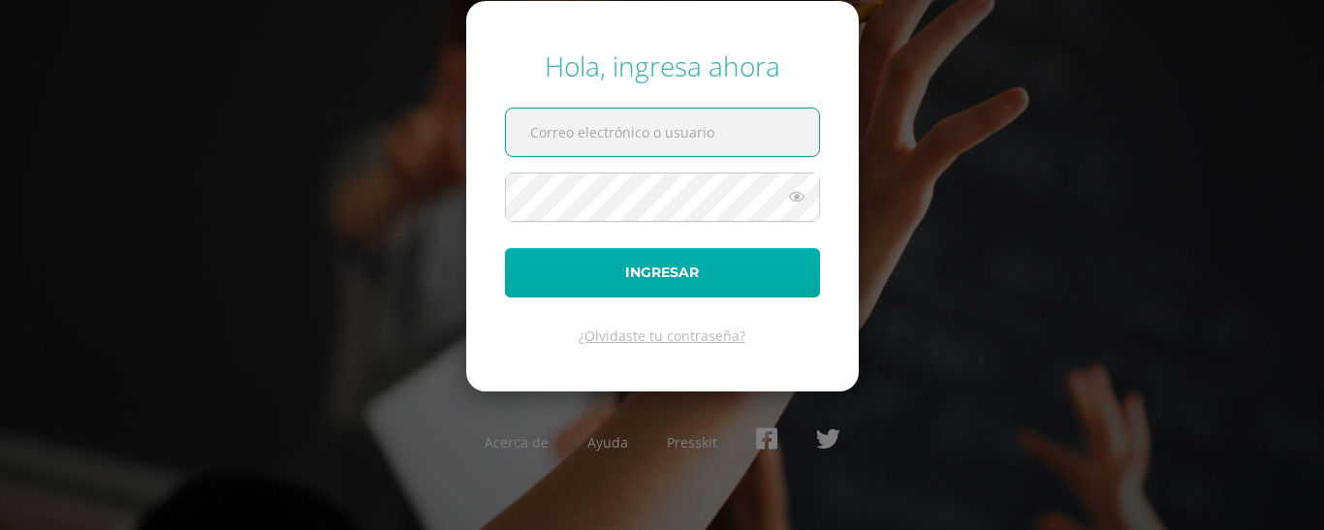
type input "argueta.le@continentalamericano.edu.gt"
click at [567, 281] on button "Ingresar" at bounding box center [662, 272] width 315 height 49
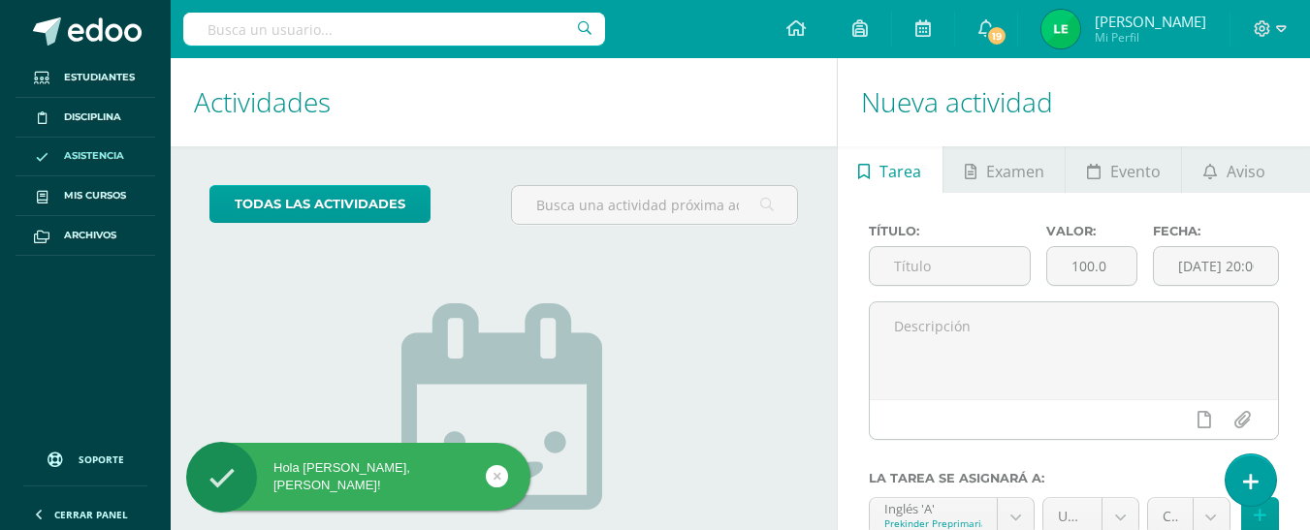
click at [122, 153] on span "Asistencia" at bounding box center [94, 156] width 60 height 16
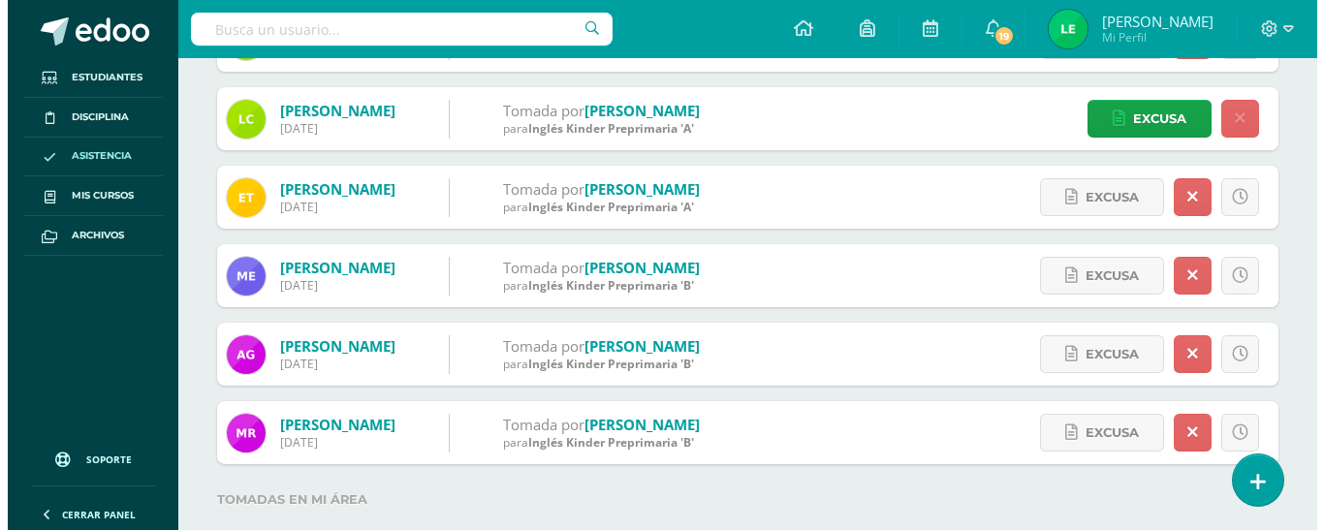
scroll to position [466, 0]
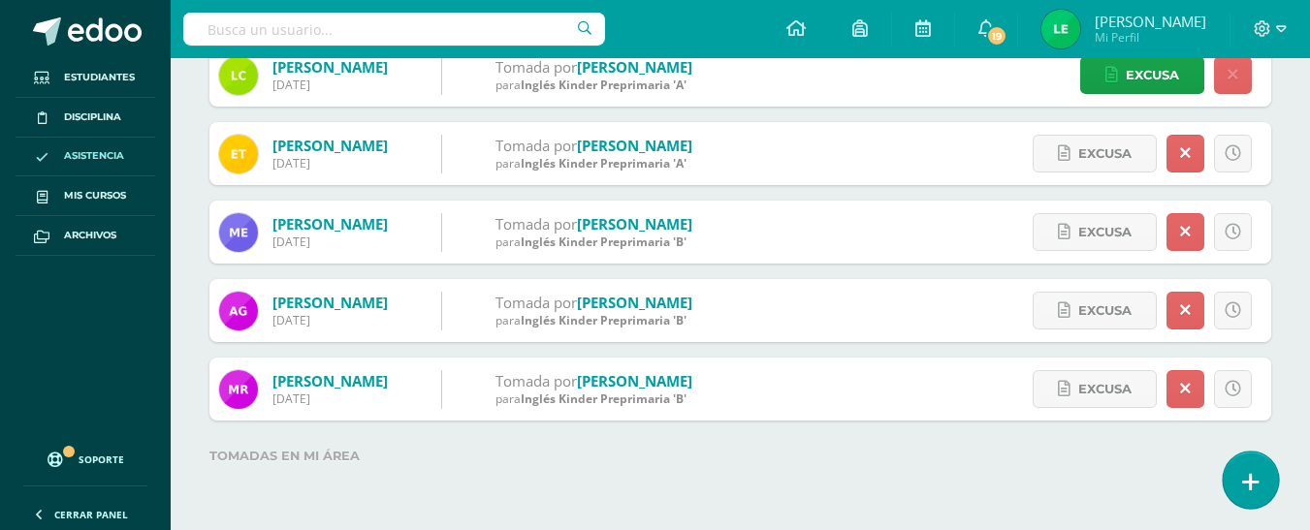
click at [1257, 485] on icon at bounding box center [1250, 482] width 17 height 22
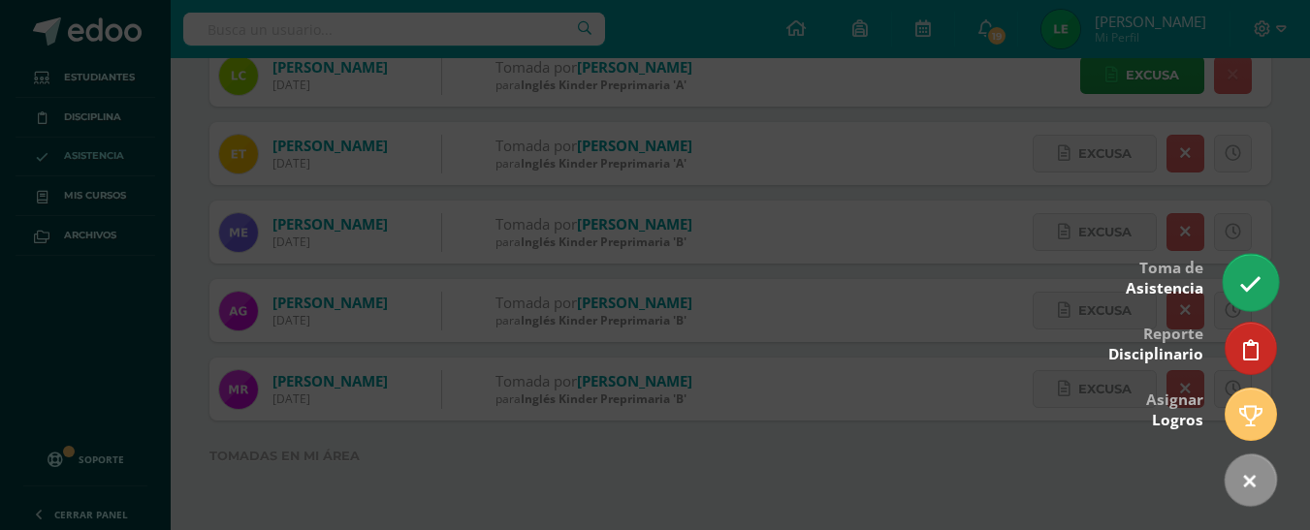
click at [1251, 286] on icon at bounding box center [1250, 284] width 22 height 22
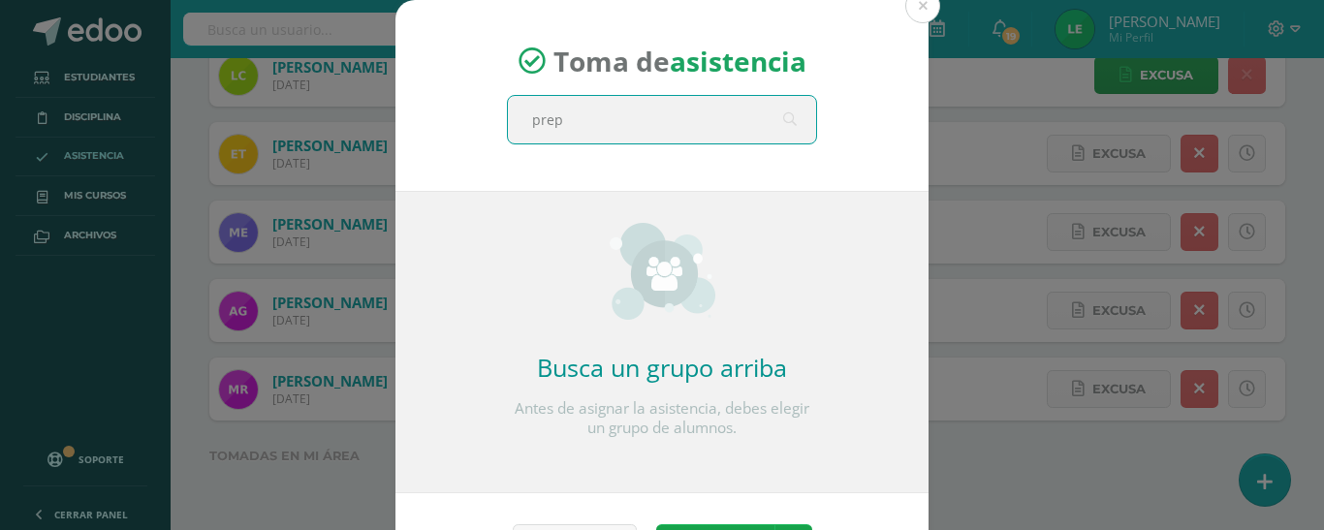
type input "prepa"
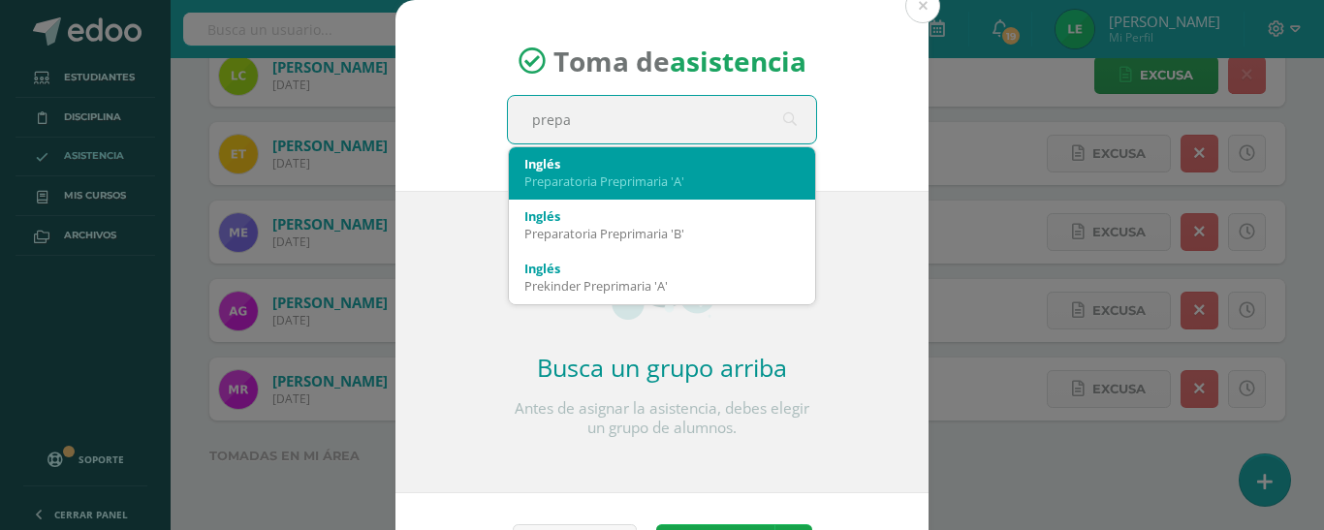
click at [635, 186] on div "Preparatoria Preprimaria 'A'" at bounding box center [662, 181] width 275 height 17
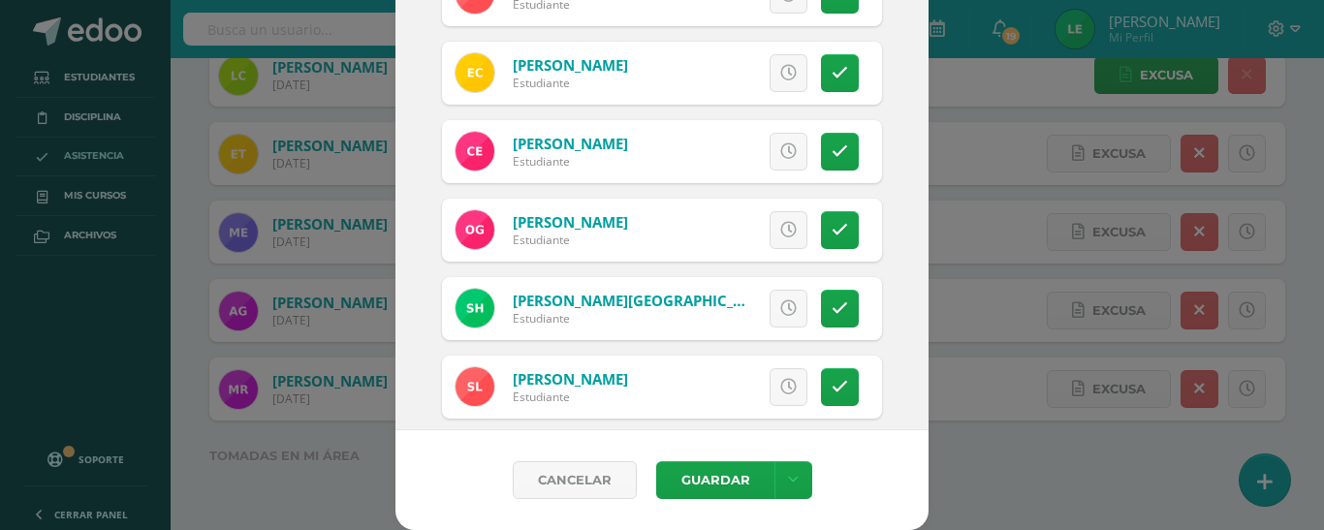
scroll to position [318, 0]
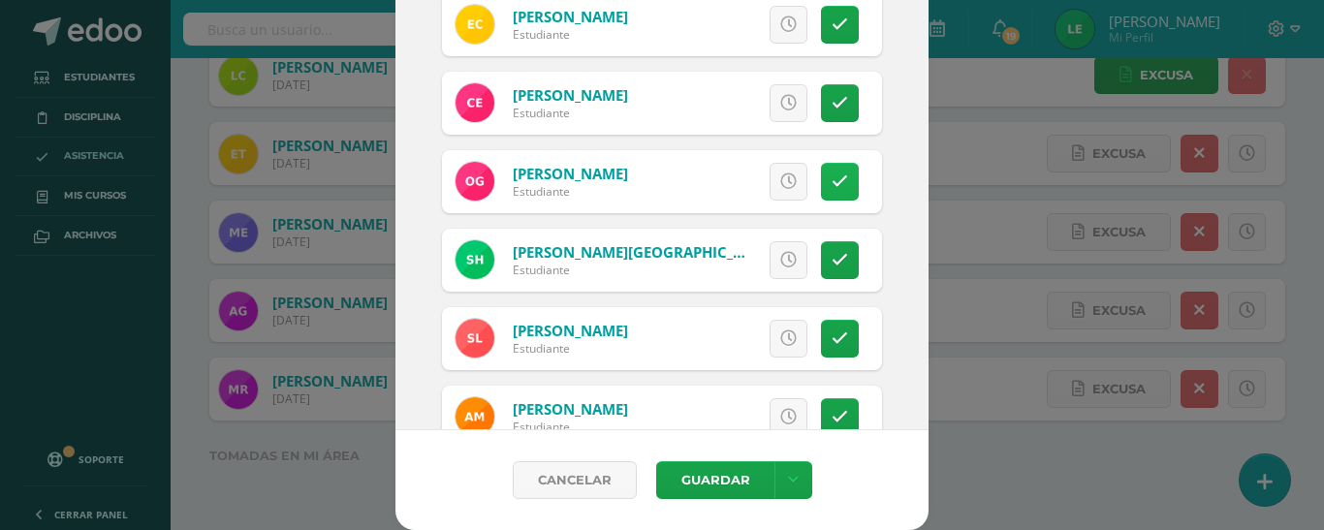
click at [837, 176] on link at bounding box center [840, 182] width 38 height 38
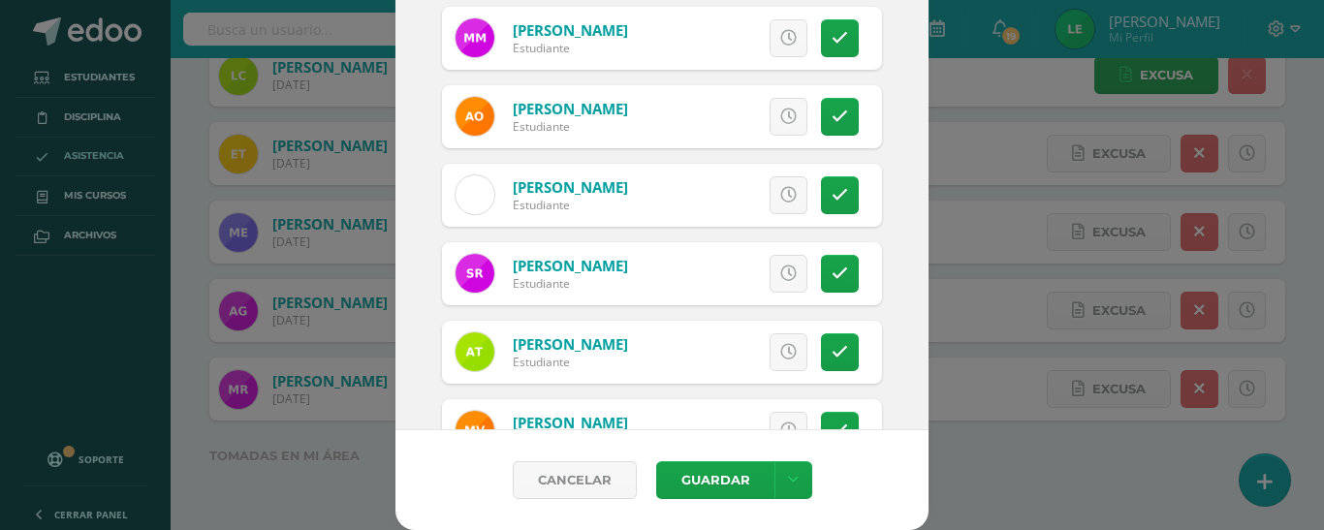
scroll to position [840, 0]
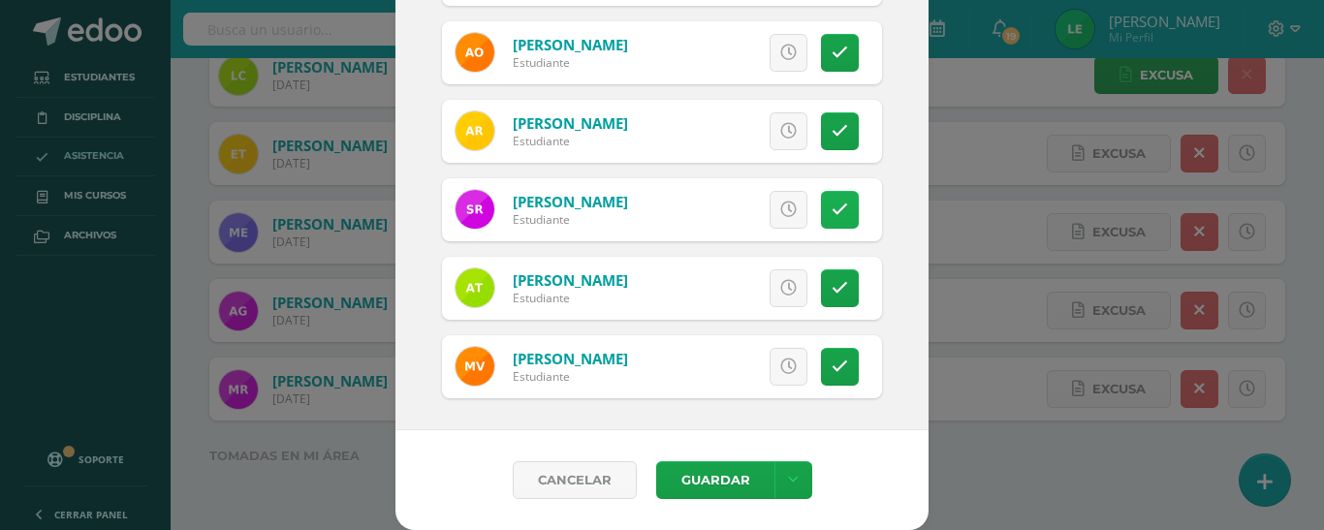
click at [832, 217] on icon at bounding box center [840, 210] width 16 height 16
click at [788, 485] on icon at bounding box center [793, 480] width 11 height 16
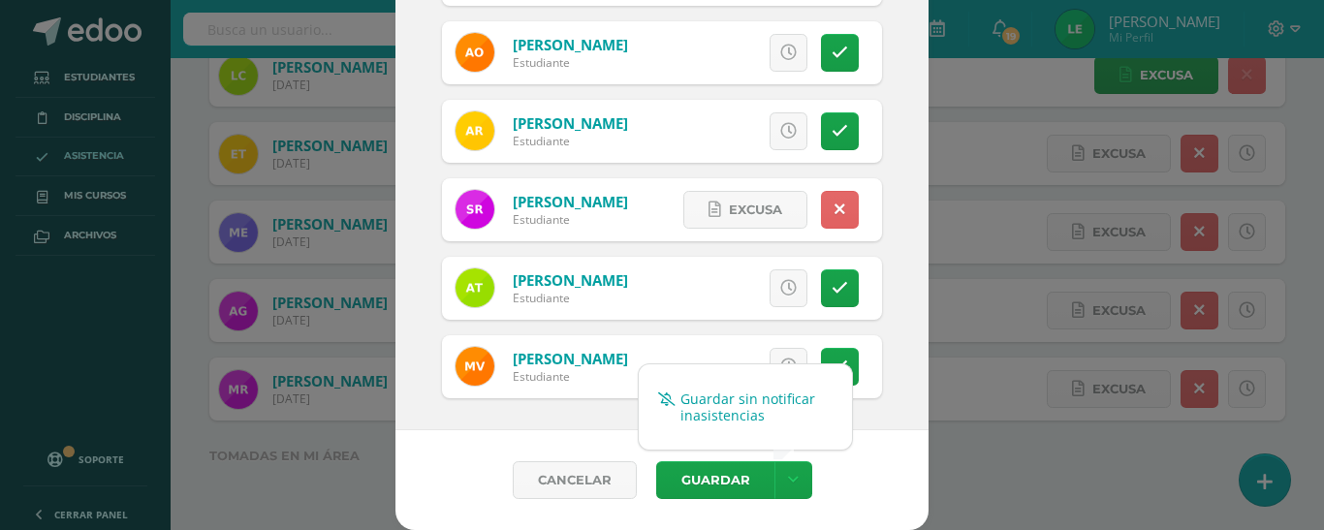
click at [689, 410] on link "Guardar sin notificar inasistencias" at bounding box center [745, 407] width 213 height 47
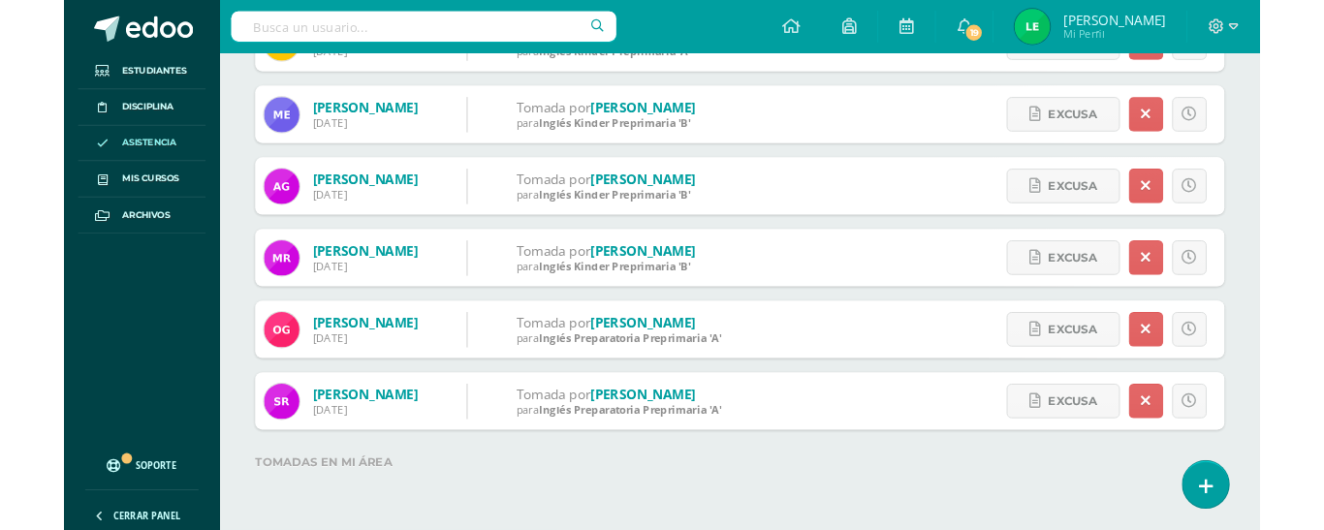
scroll to position [94, 0]
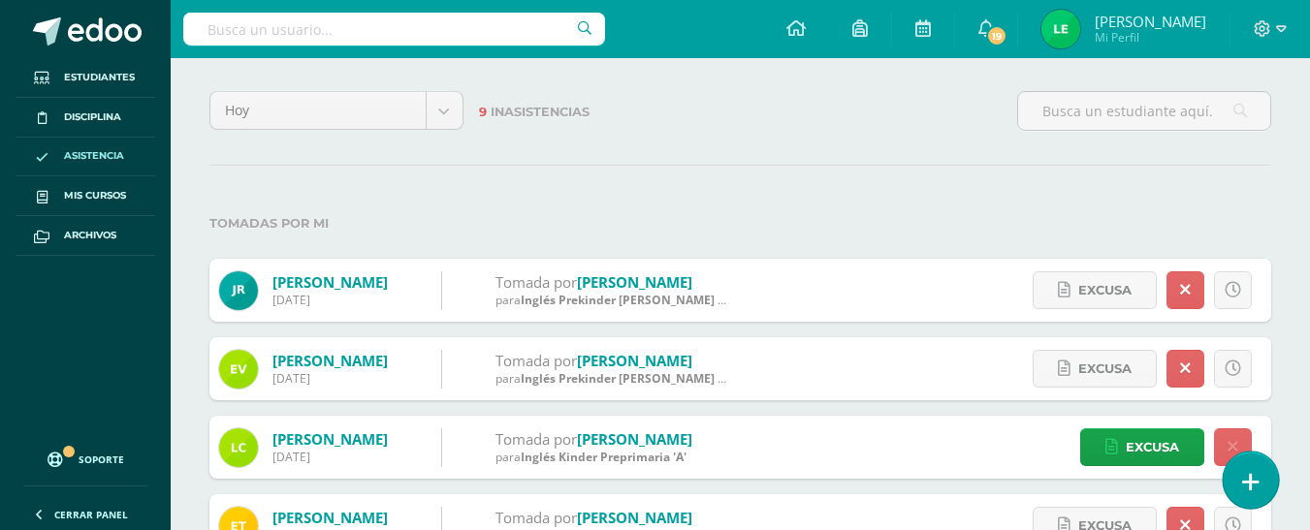
click at [1249, 466] on link at bounding box center [1250, 480] width 55 height 56
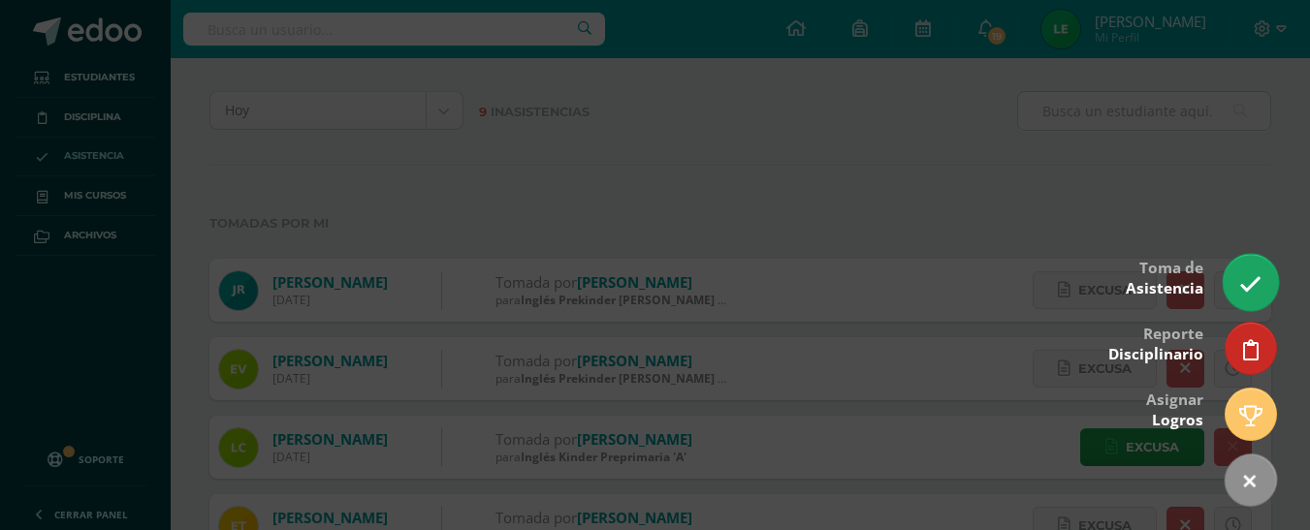
click at [1241, 292] on icon at bounding box center [1250, 284] width 22 height 22
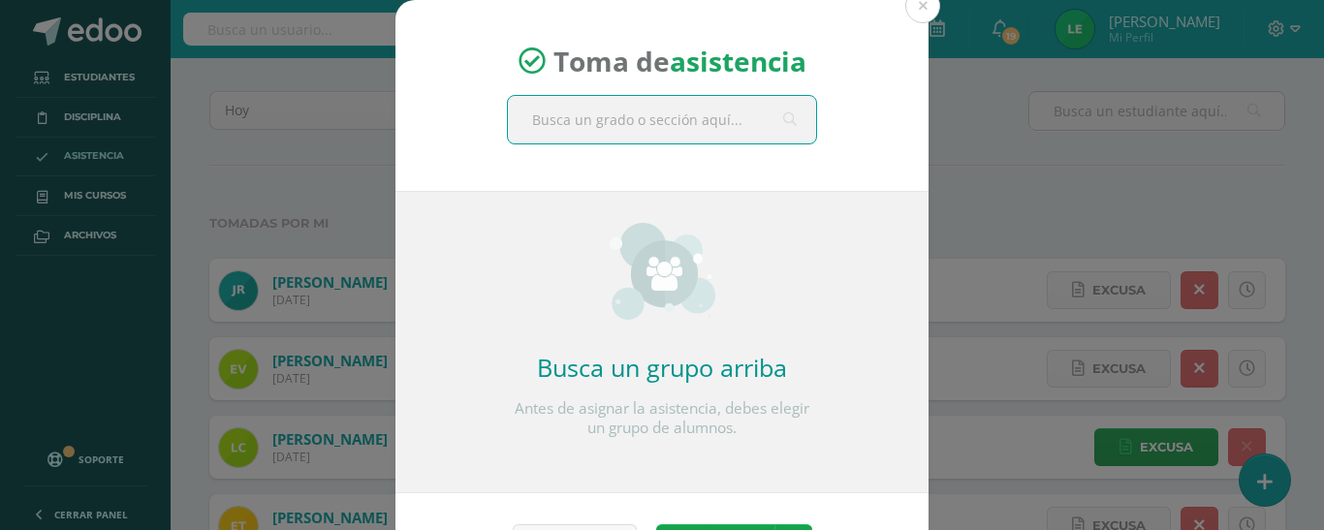
scroll to position [63, 0]
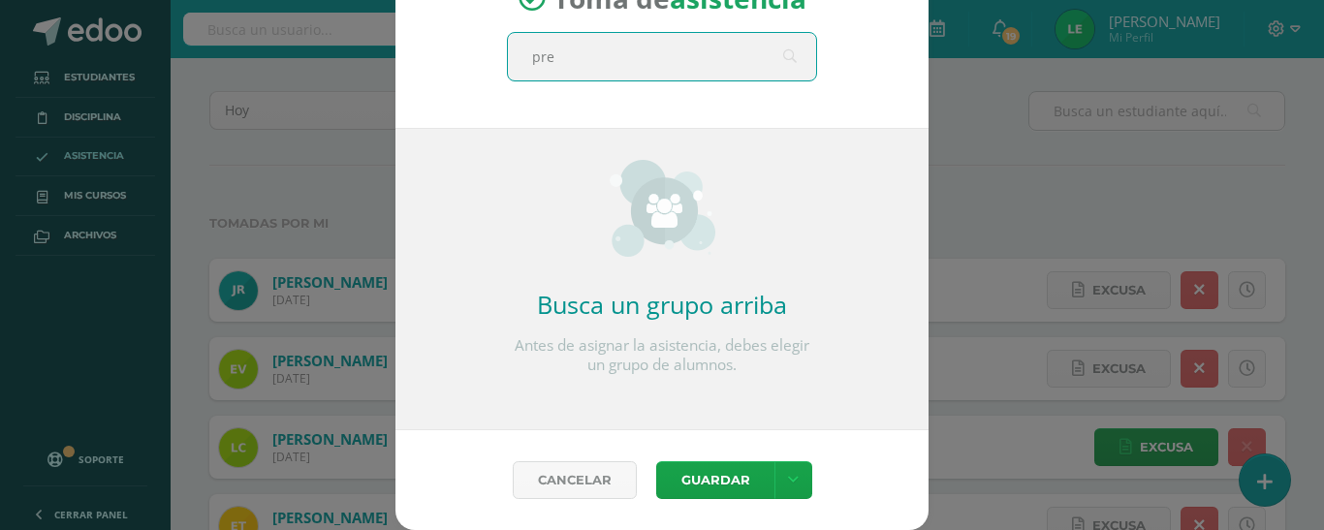
type input "prep"
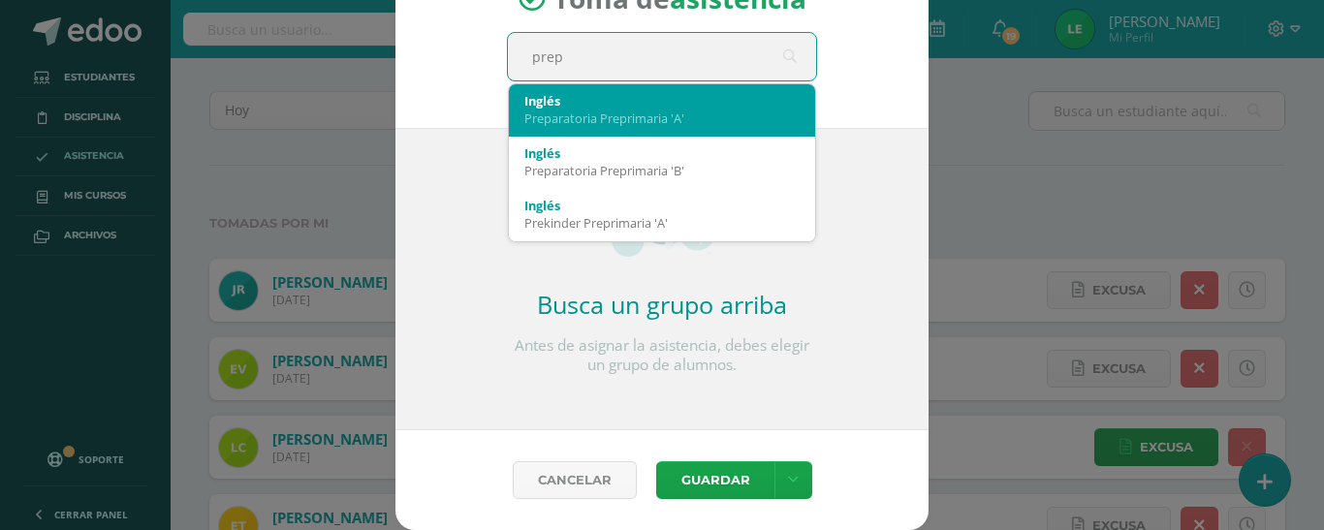
click at [679, 125] on div "Preparatoria Preprimaria 'A'" at bounding box center [662, 118] width 275 height 17
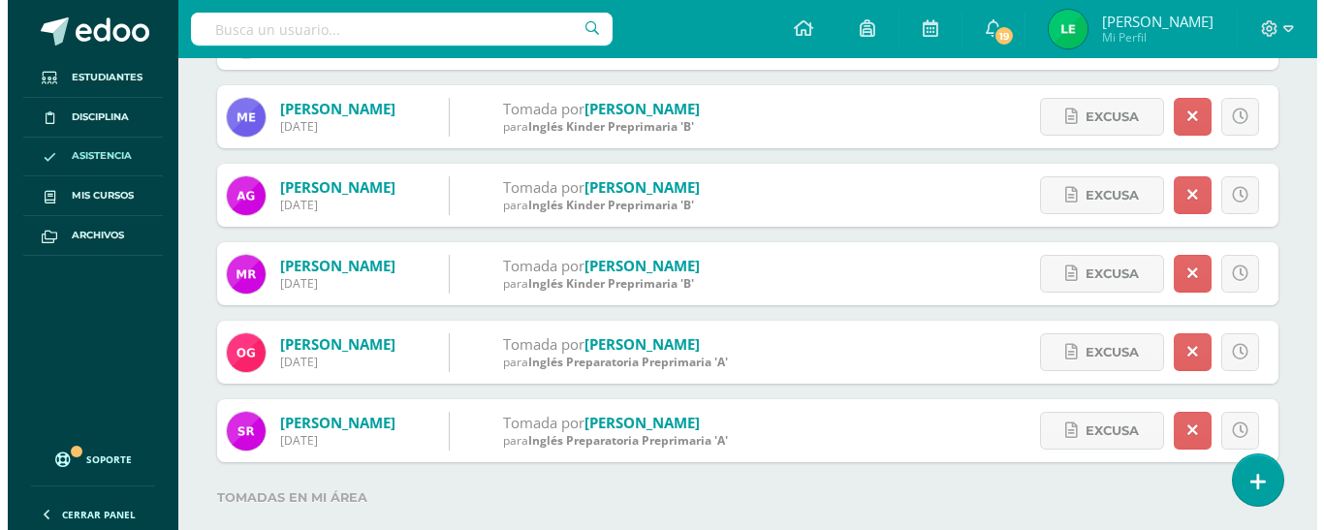
scroll to position [623, 0]
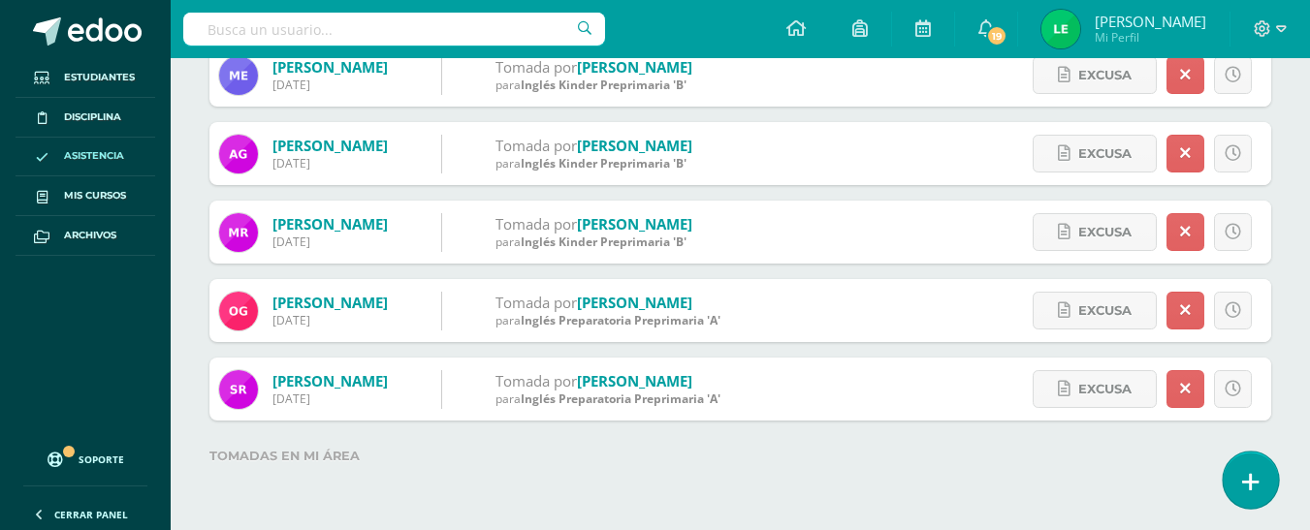
click at [1251, 476] on icon at bounding box center [1250, 482] width 17 height 22
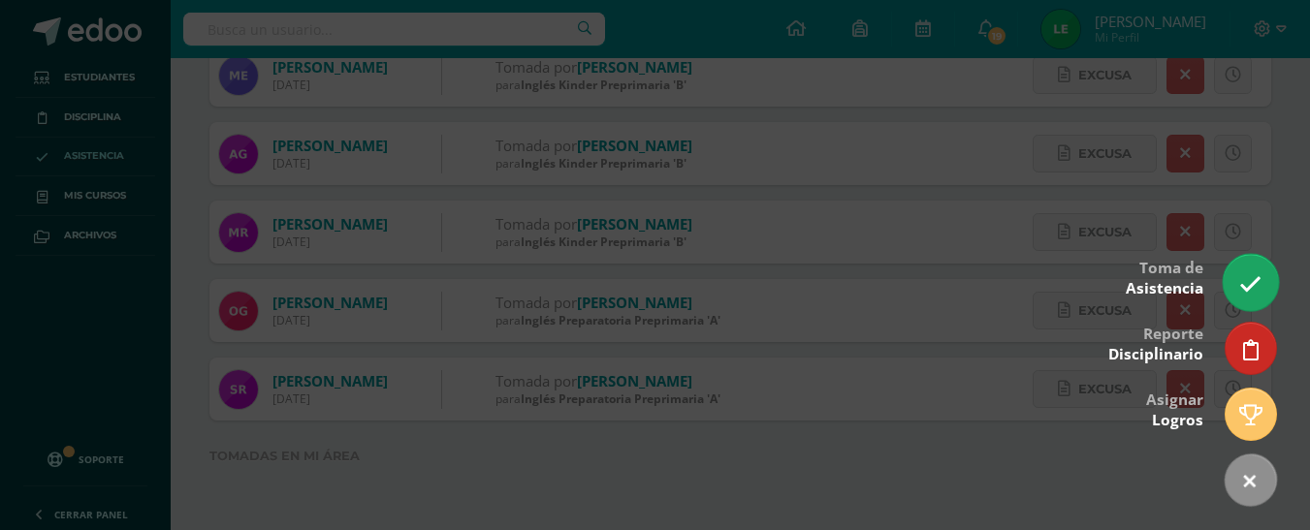
click at [1242, 300] on link at bounding box center [1250, 282] width 55 height 56
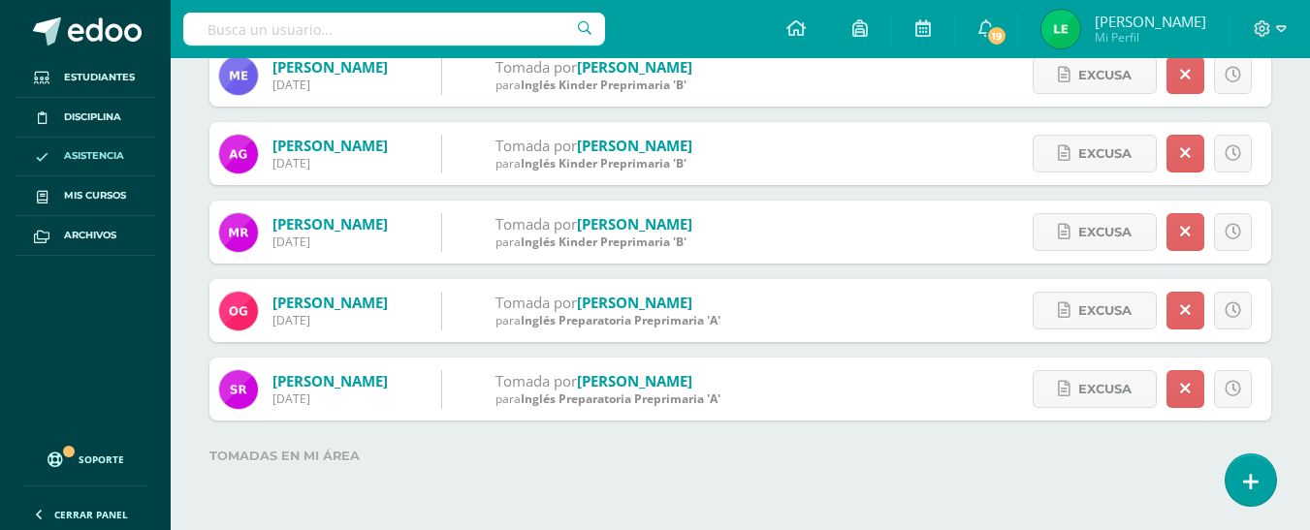
click at [1257, 277] on div "Toma de asistencia Inglés Preparatoria Preprimaria 'A' prep 2025-08-11 August, …" at bounding box center [655, 366] width 1294 height 733
click at [1249, 483] on icon at bounding box center [1250, 482] width 17 height 22
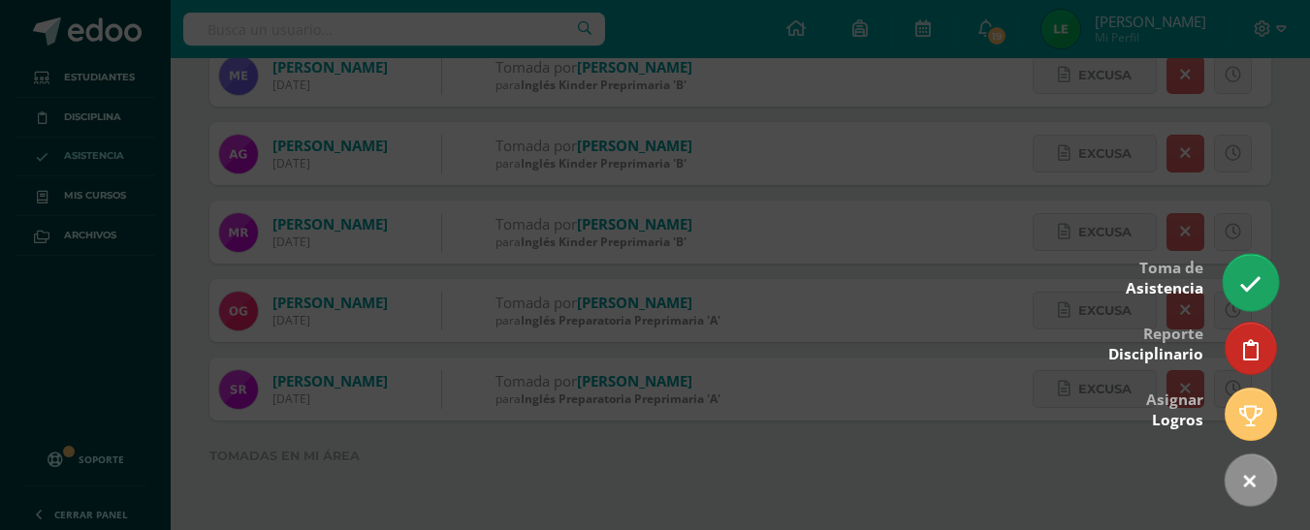
click at [1258, 290] on icon at bounding box center [1250, 284] width 22 height 22
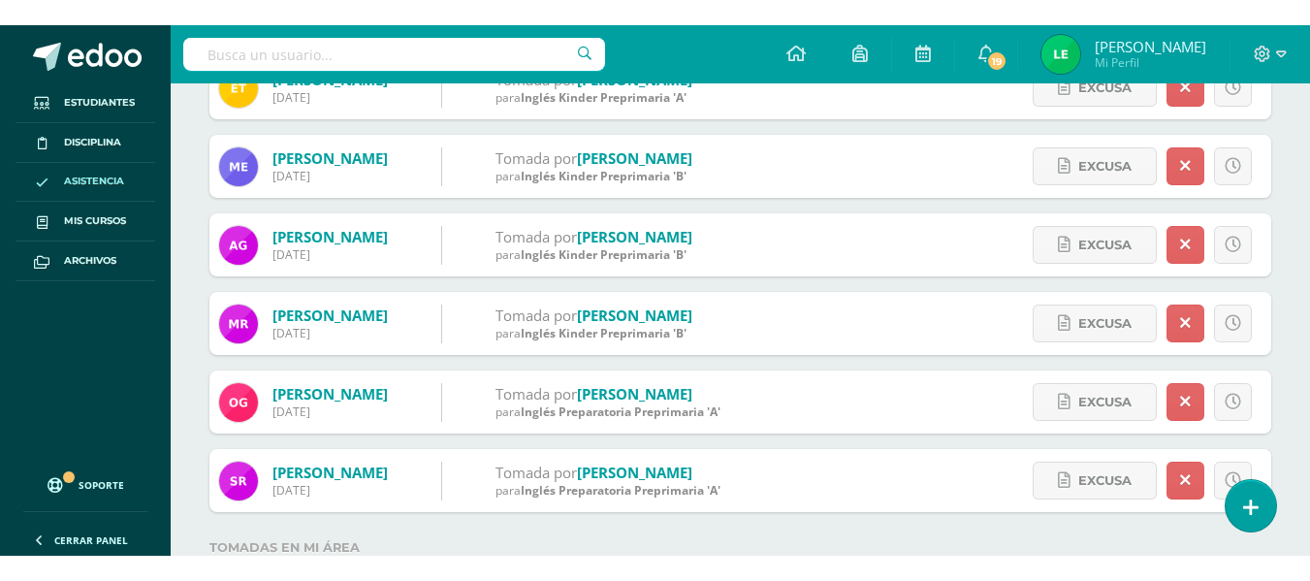
scroll to position [499, 0]
